Goal: Navigation & Orientation: Find specific page/section

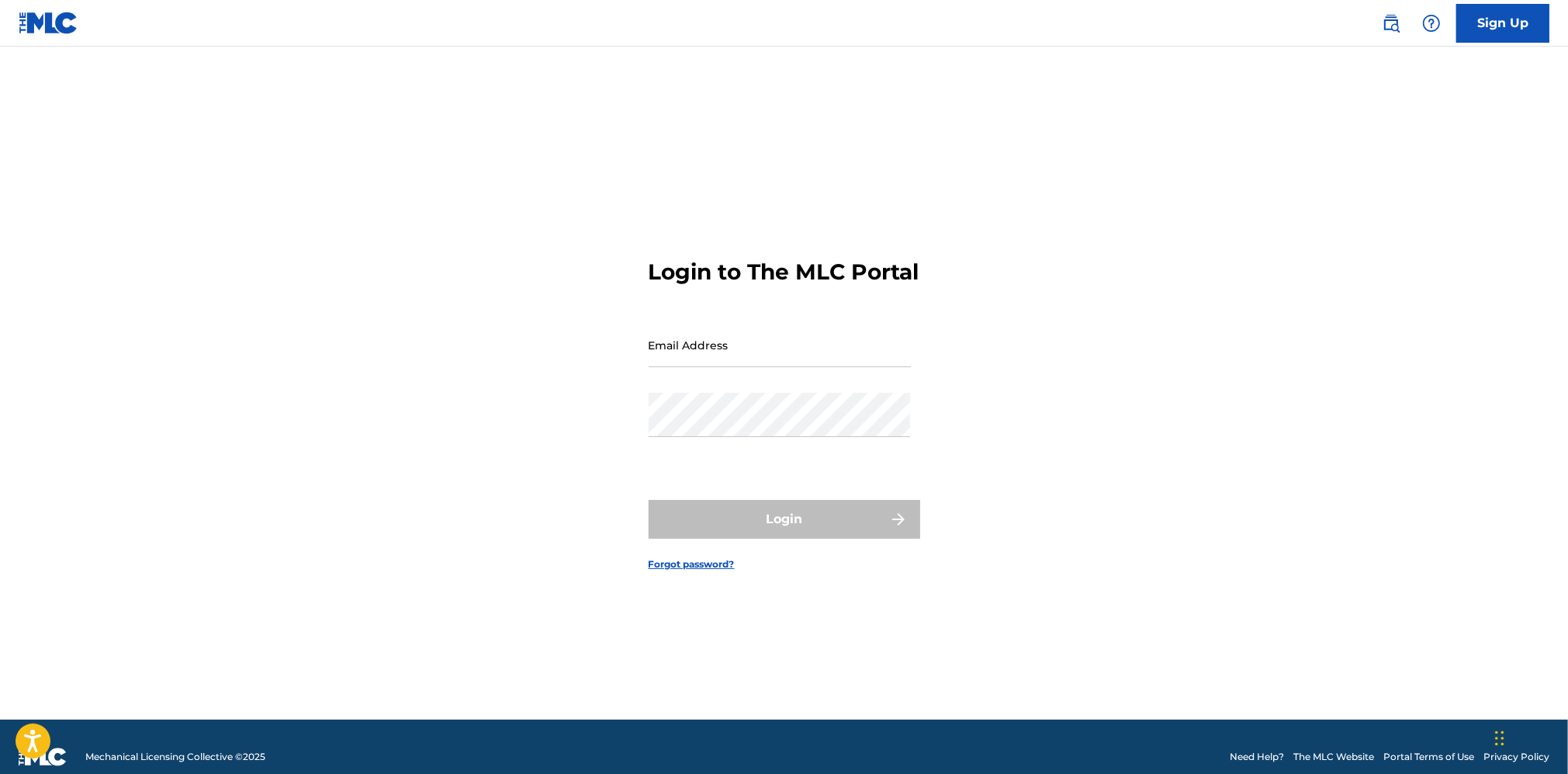
type input "[EMAIL_ADDRESS][DOMAIN_NAME]"
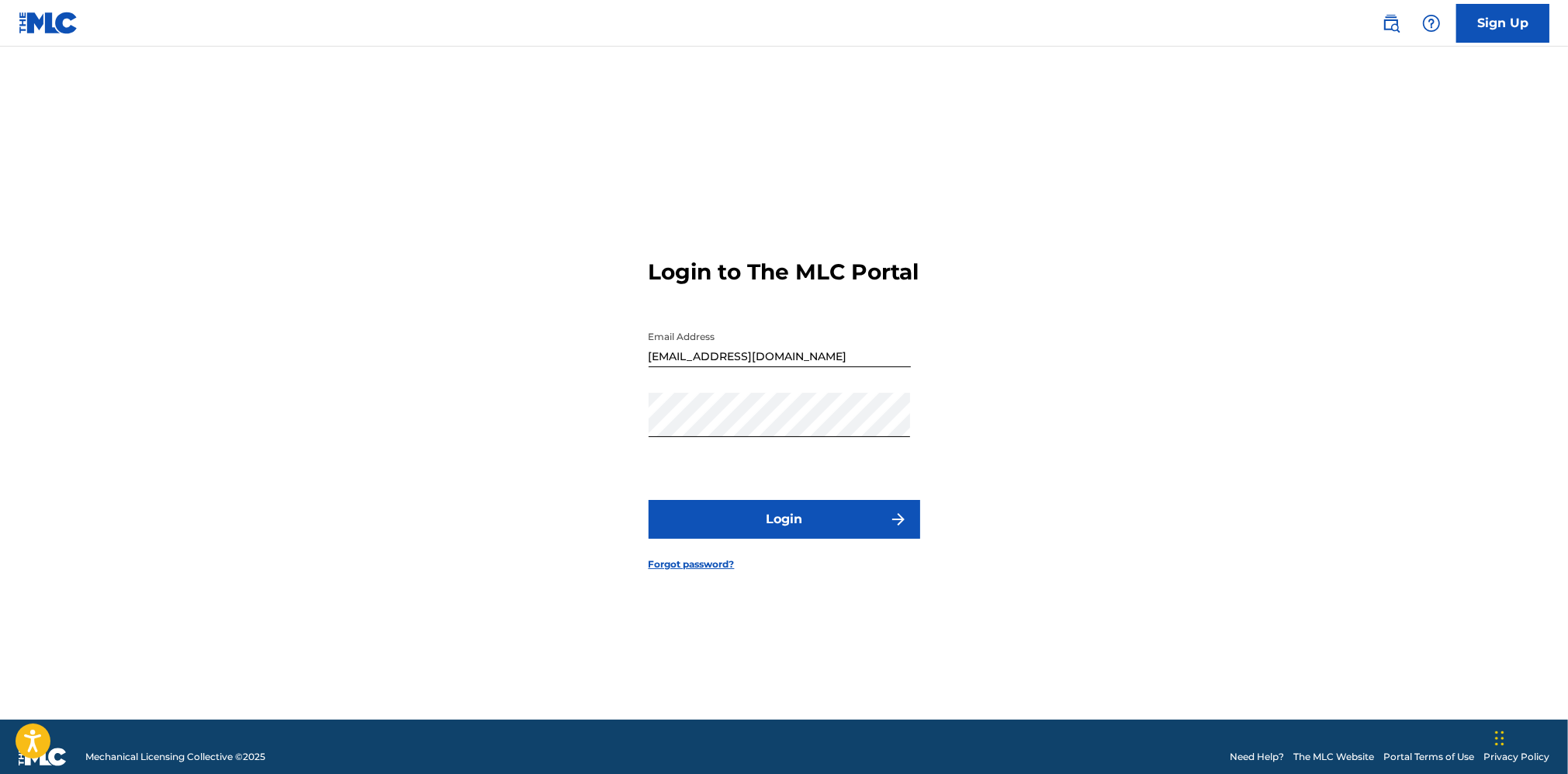
click at [771, 506] on form "Login to The MLC Portal Email Address [EMAIL_ADDRESS][DOMAIN_NAME] Password Log…" at bounding box center [784, 402] width 272 height 634
click at [773, 530] on button "Login" at bounding box center [784, 520] width 272 height 39
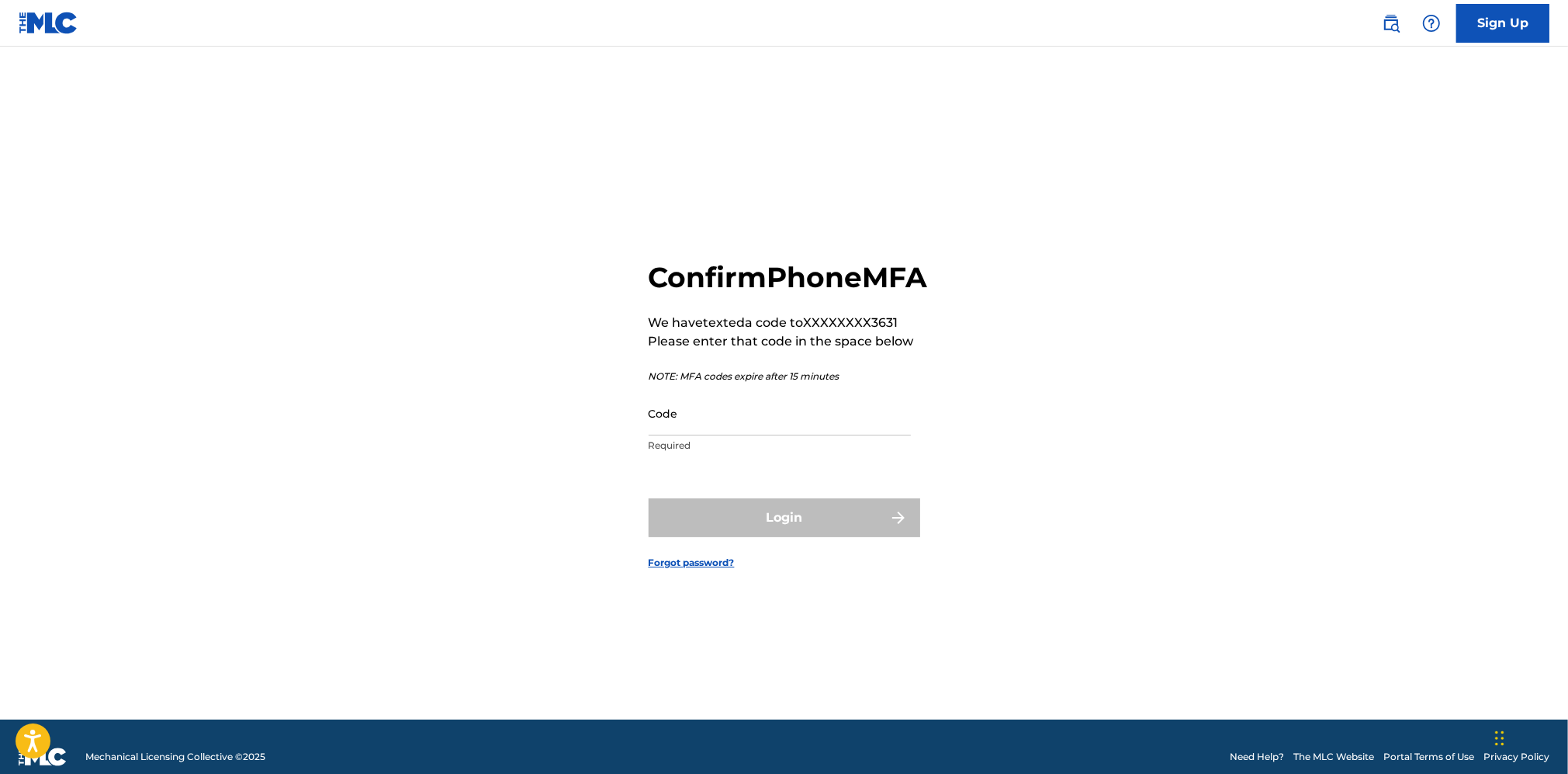
click at [804, 436] on input "Code" at bounding box center [780, 413] width 263 height 44
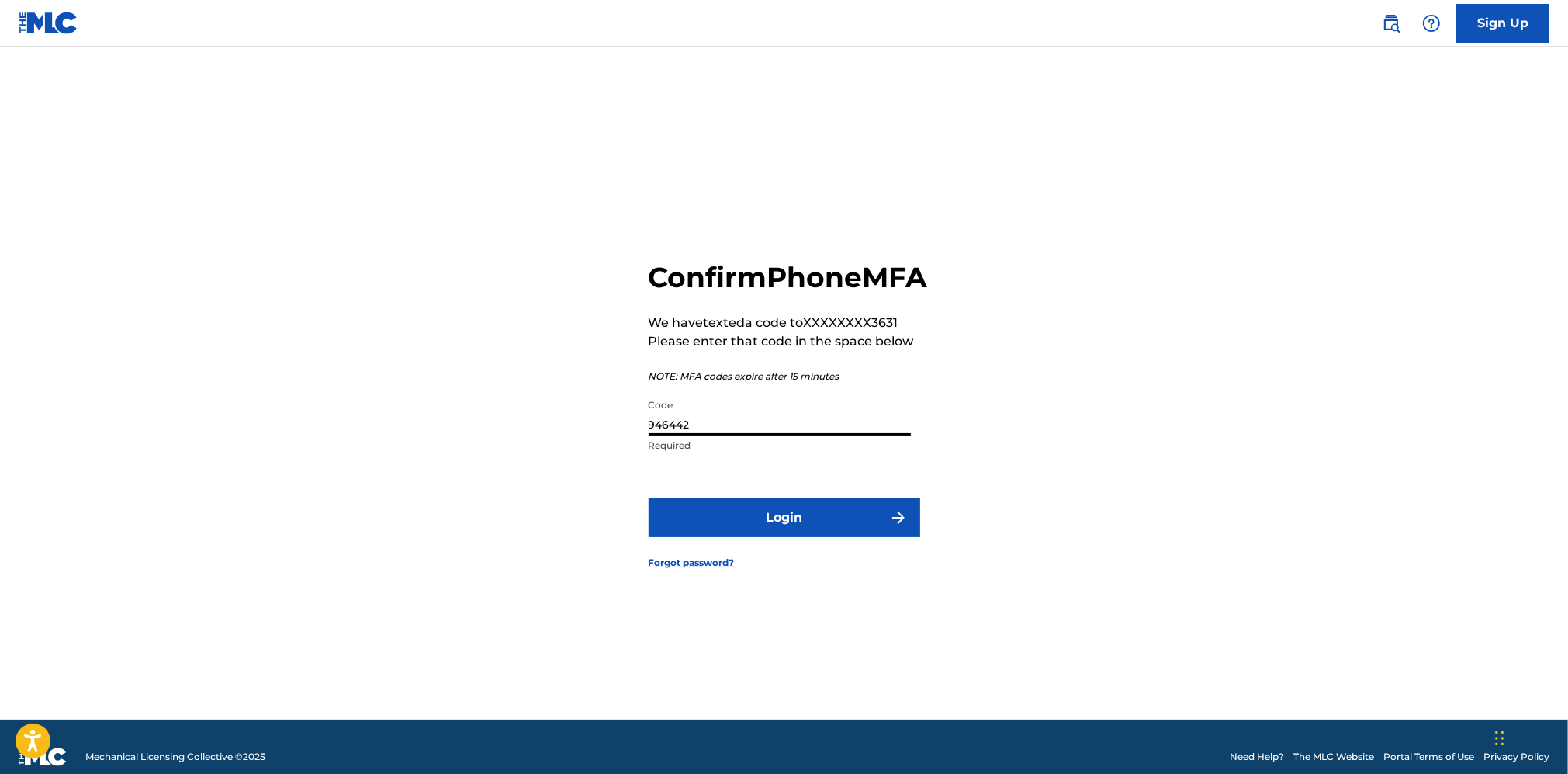
type input "946442"
click at [813, 533] on button "Login" at bounding box center [784, 518] width 272 height 39
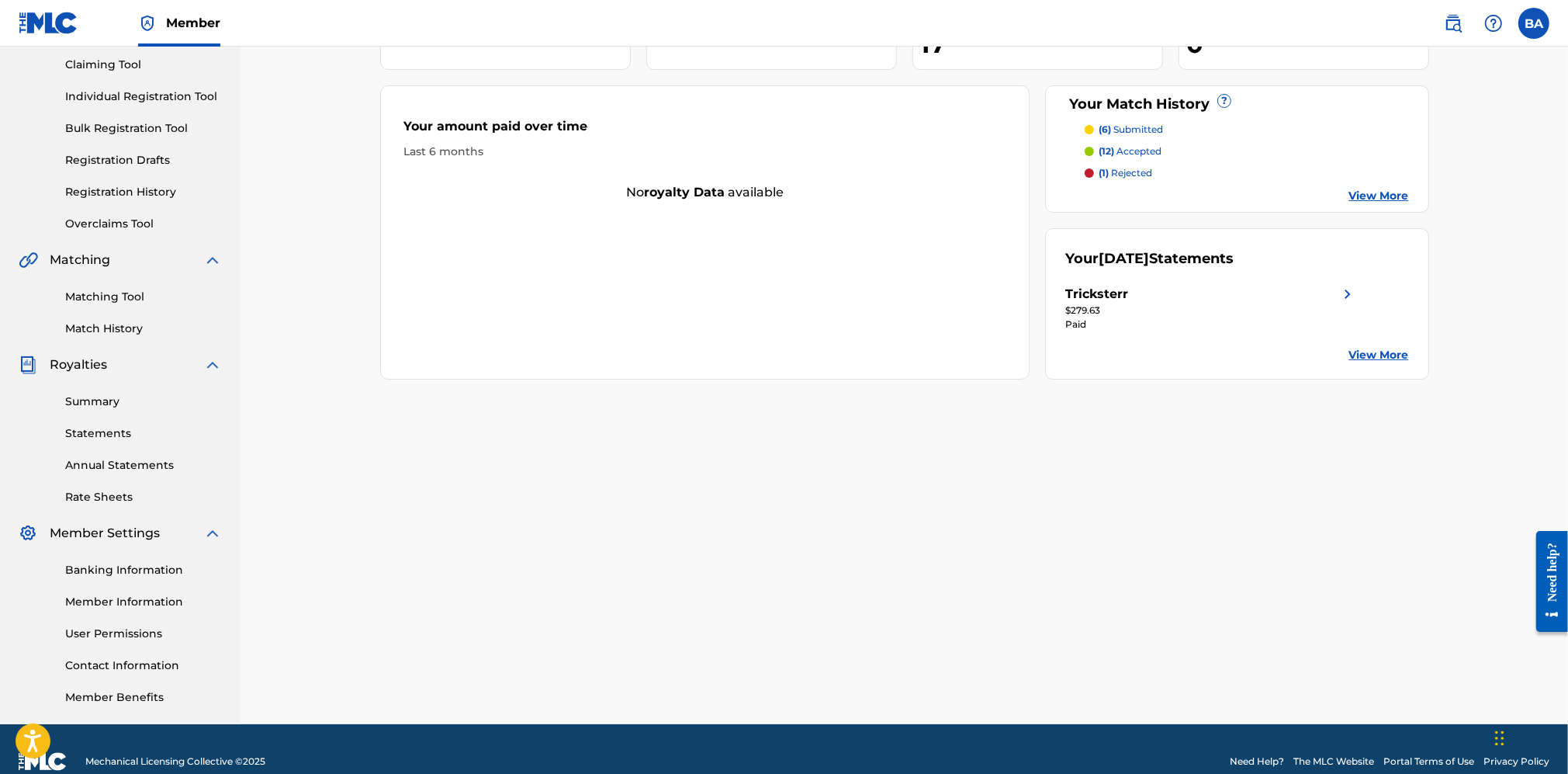
scroll to position [188, 0]
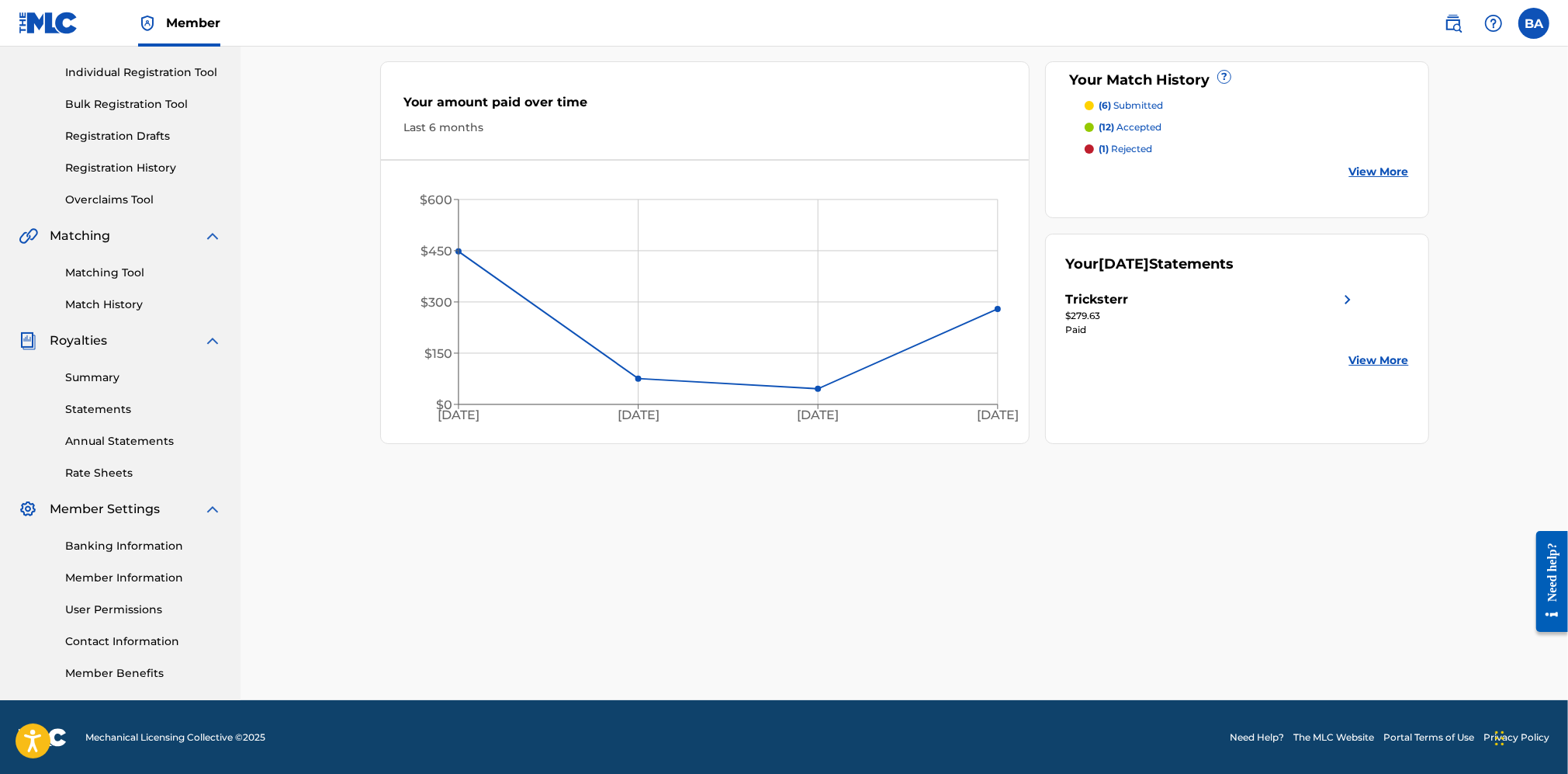
click at [146, 666] on link "Member Benefits" at bounding box center [144, 673] width 157 height 16
